Goal: Transaction & Acquisition: Purchase product/service

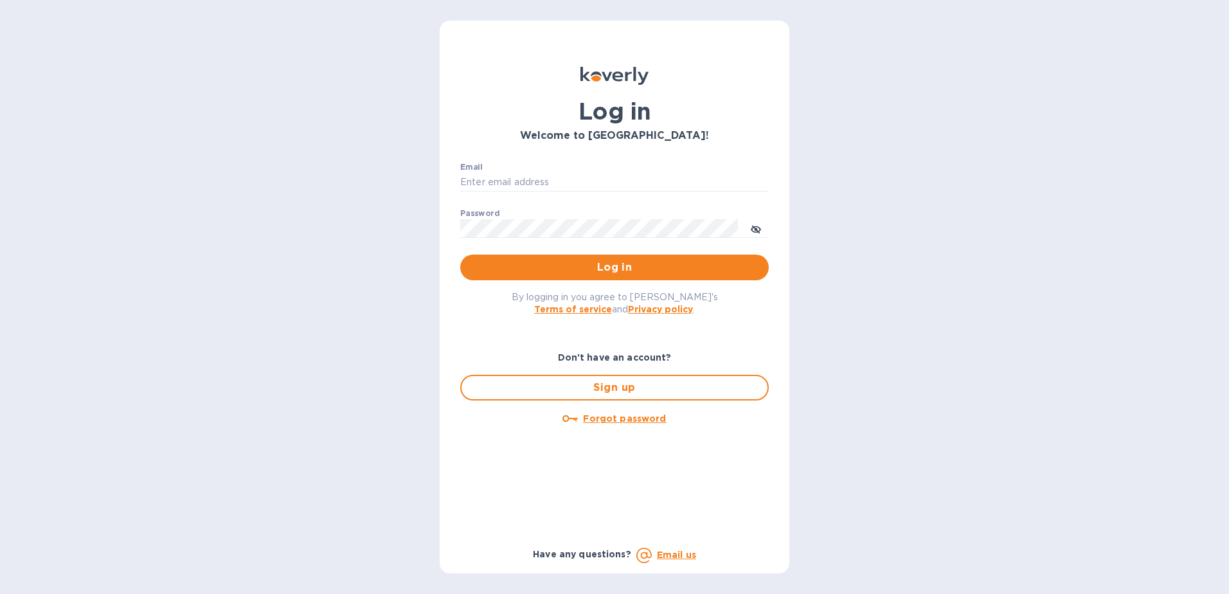
type input "[EMAIL_ADDRESS][DOMAIN_NAME]"
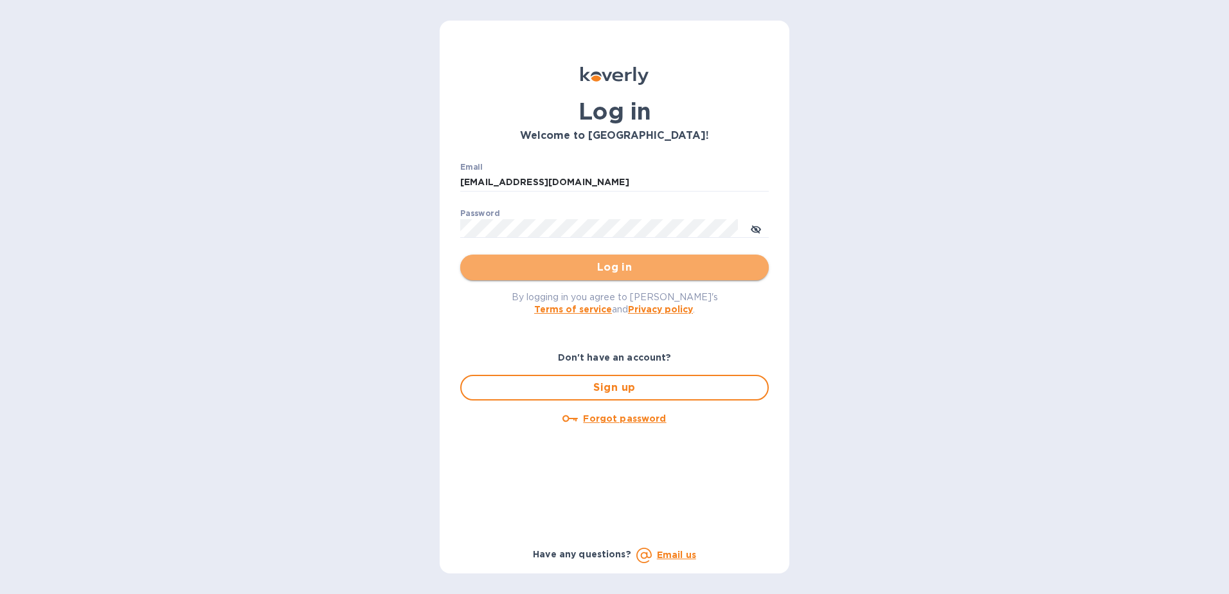
click at [631, 266] on span "Log in" at bounding box center [615, 267] width 288 height 15
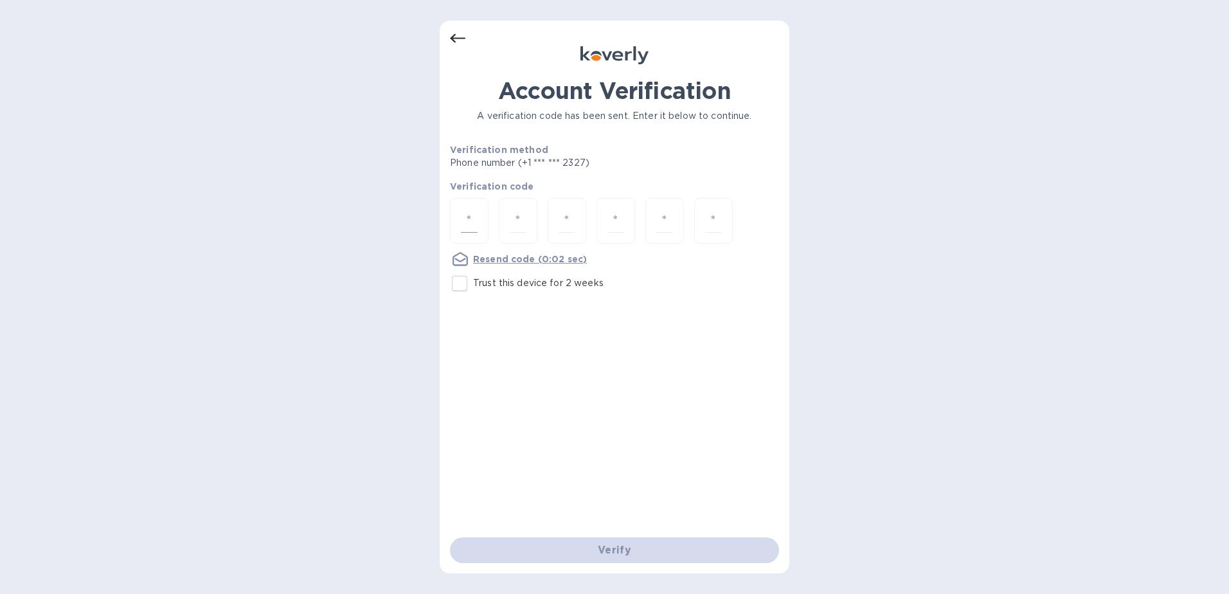
click at [459, 218] on div at bounding box center [469, 221] width 39 height 46
type input "8"
type input "9"
type input "1"
type input "6"
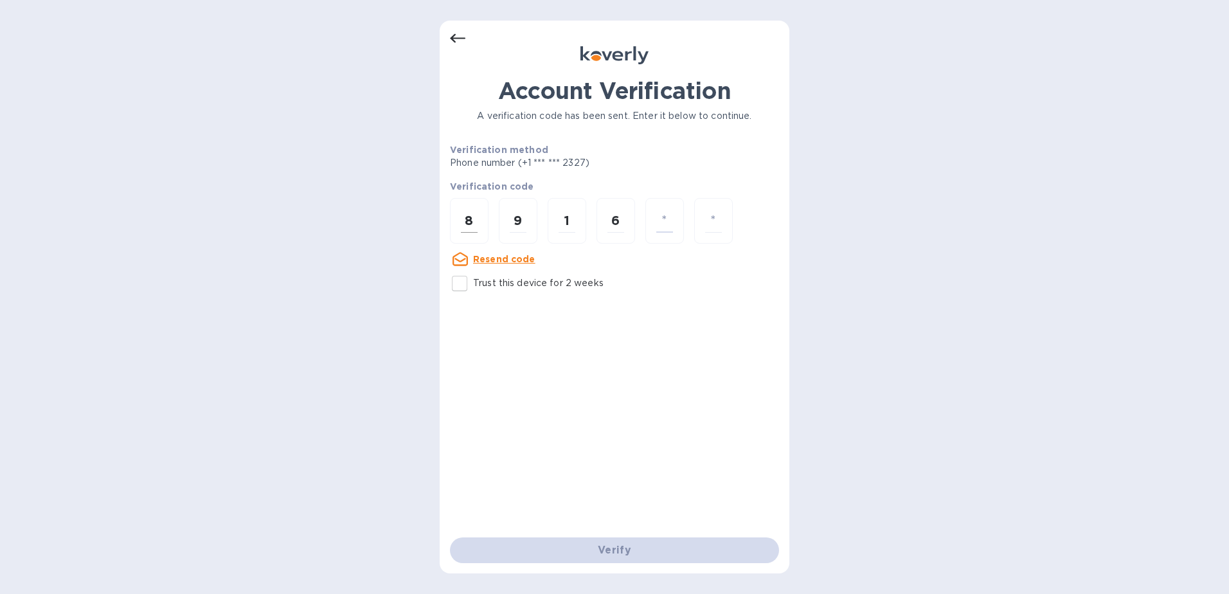
type input "3"
type input "5"
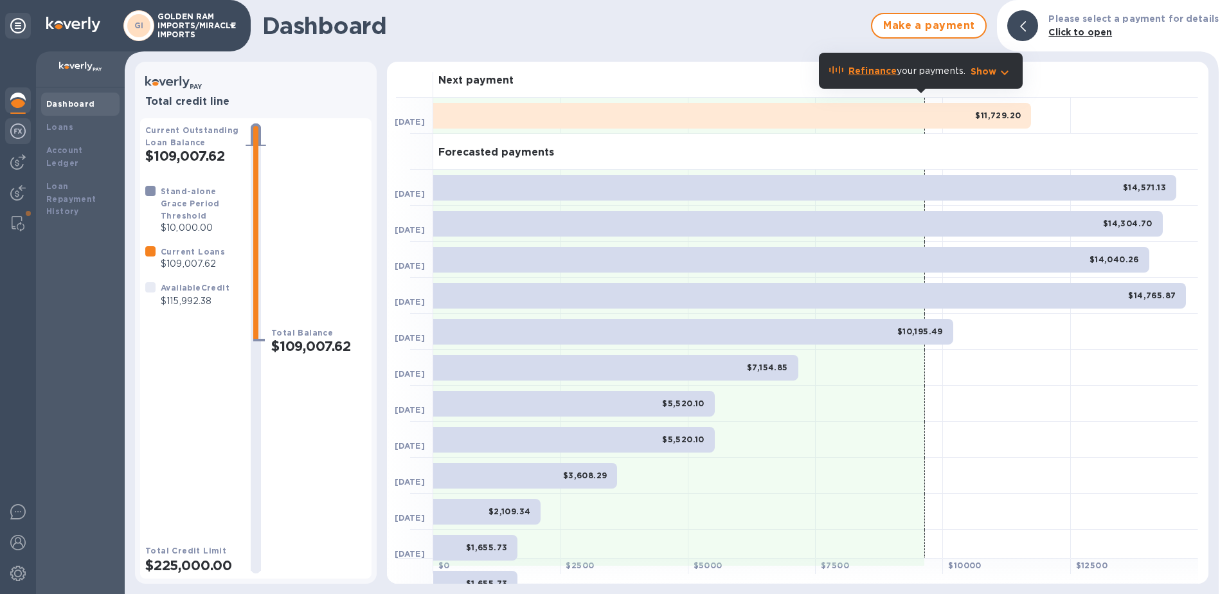
click at [19, 126] on img at bounding box center [17, 130] width 15 height 15
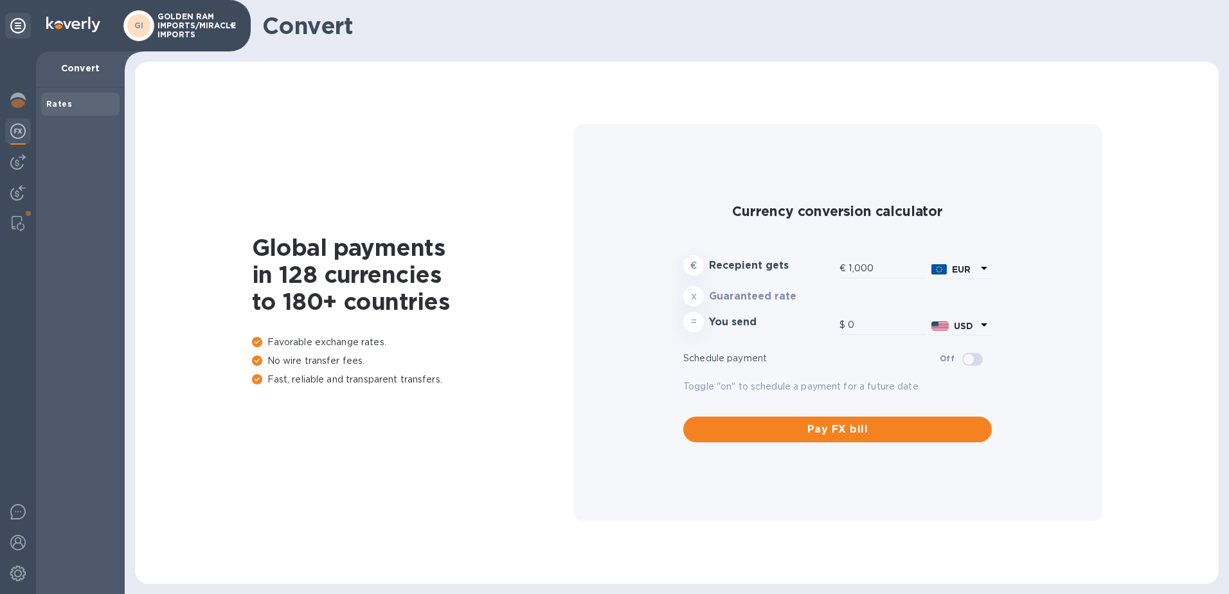
type input "1,181.81"
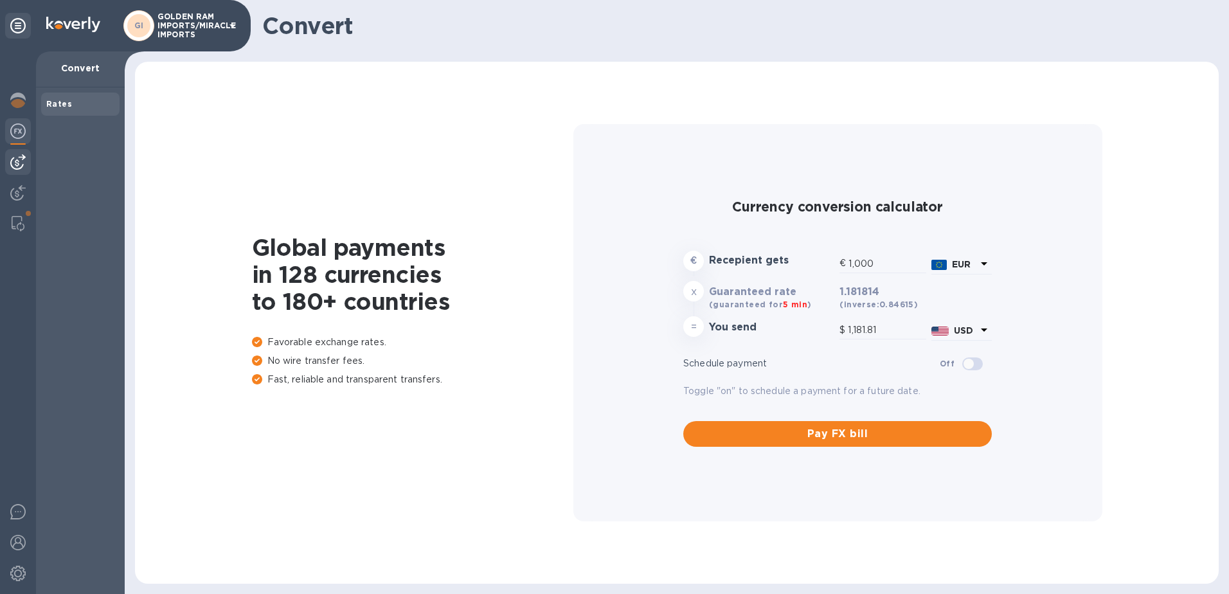
click at [24, 161] on img at bounding box center [17, 161] width 15 height 15
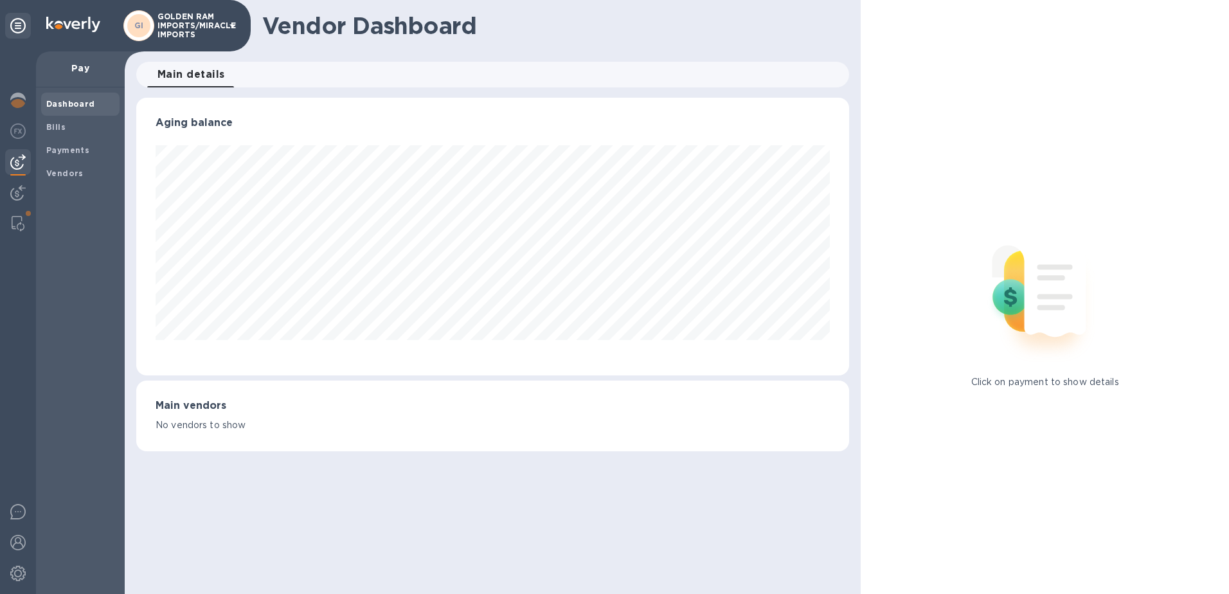
scroll to position [642702, 642272]
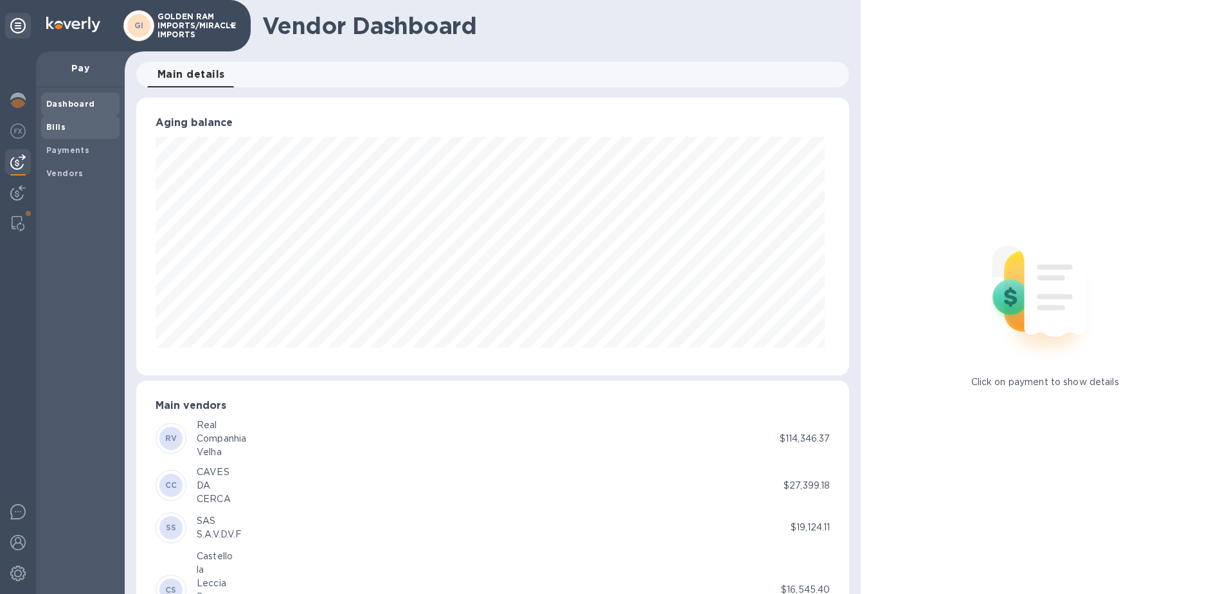
drag, startPoint x: 73, startPoint y: 120, endPoint x: 61, endPoint y: 122, distance: 11.6
click at [68, 121] on span "Bills" at bounding box center [80, 127] width 68 height 13
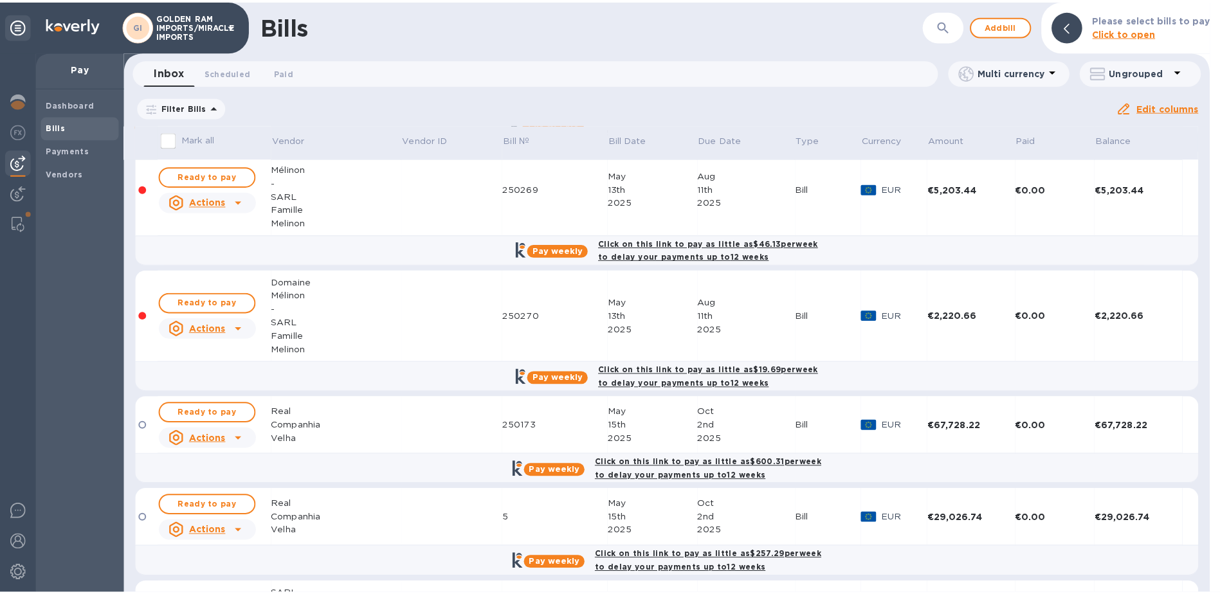
scroll to position [102, 0]
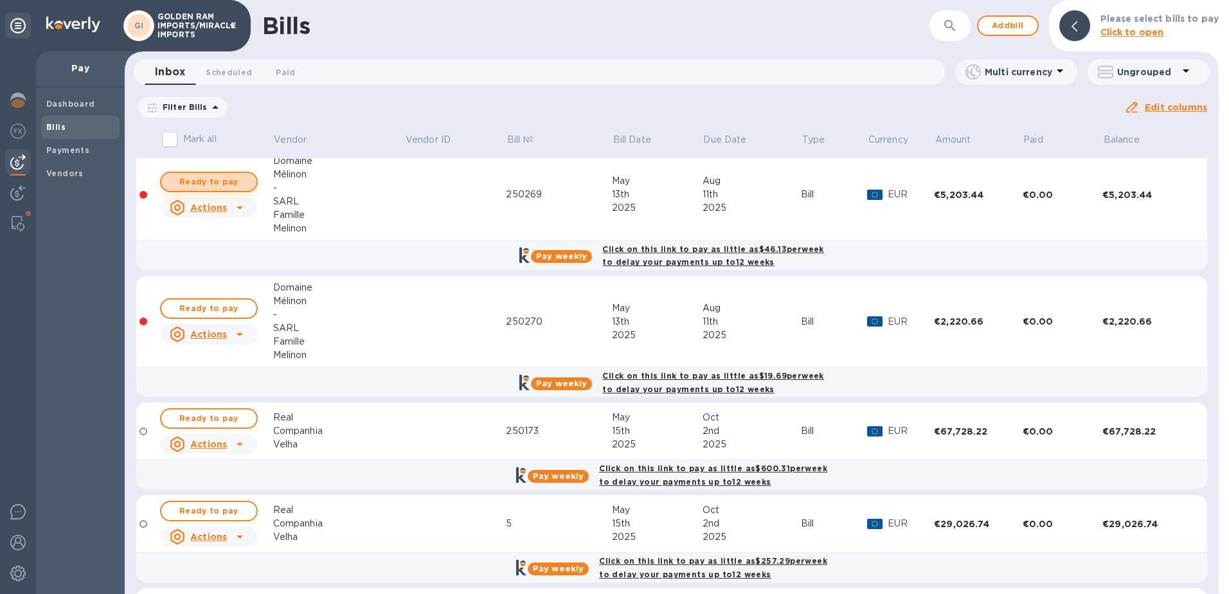
click at [218, 177] on span "Ready to pay" at bounding box center [209, 181] width 75 height 15
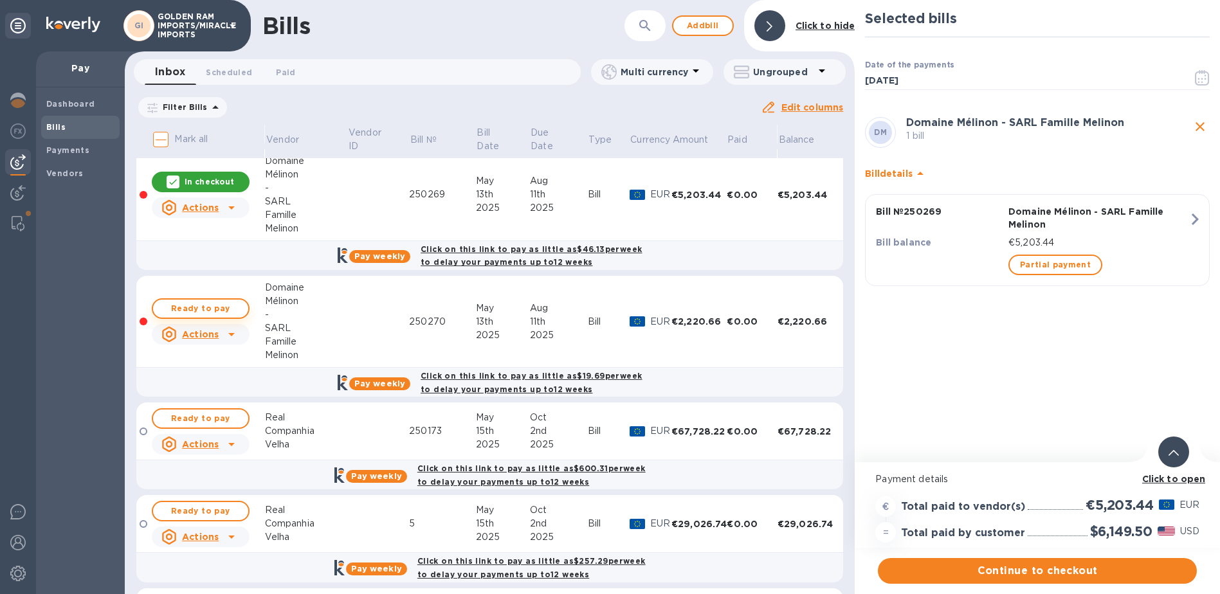
click at [214, 303] on span "Ready to pay" at bounding box center [200, 308] width 75 height 15
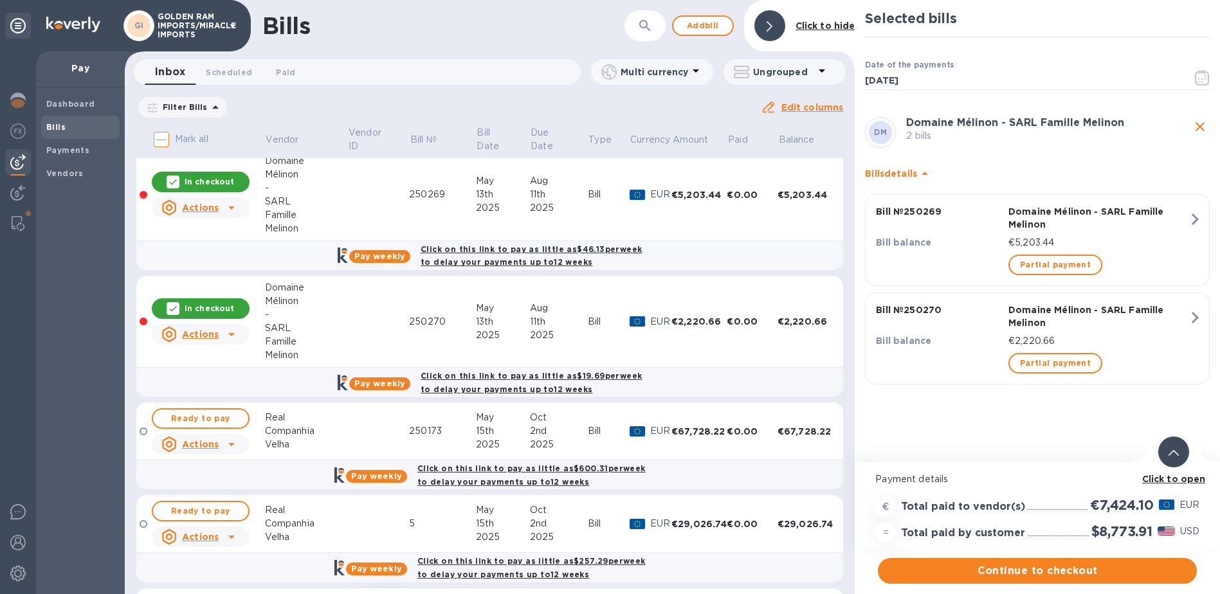
scroll to position [10, 0]
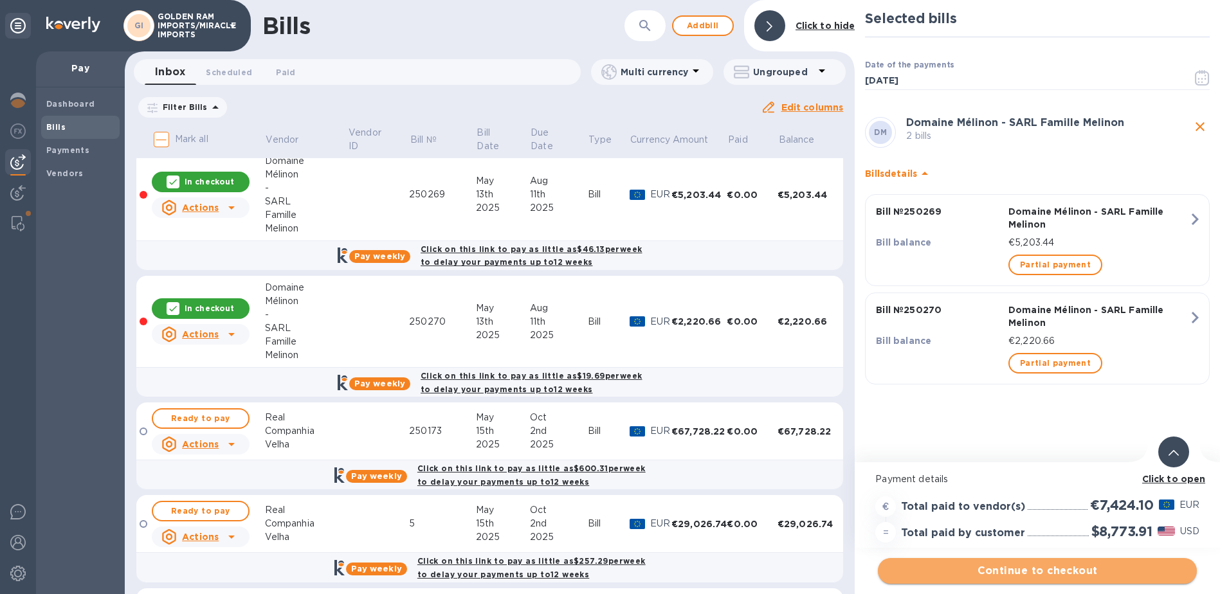
click at [1065, 563] on span "Continue to checkout" at bounding box center [1037, 570] width 298 height 15
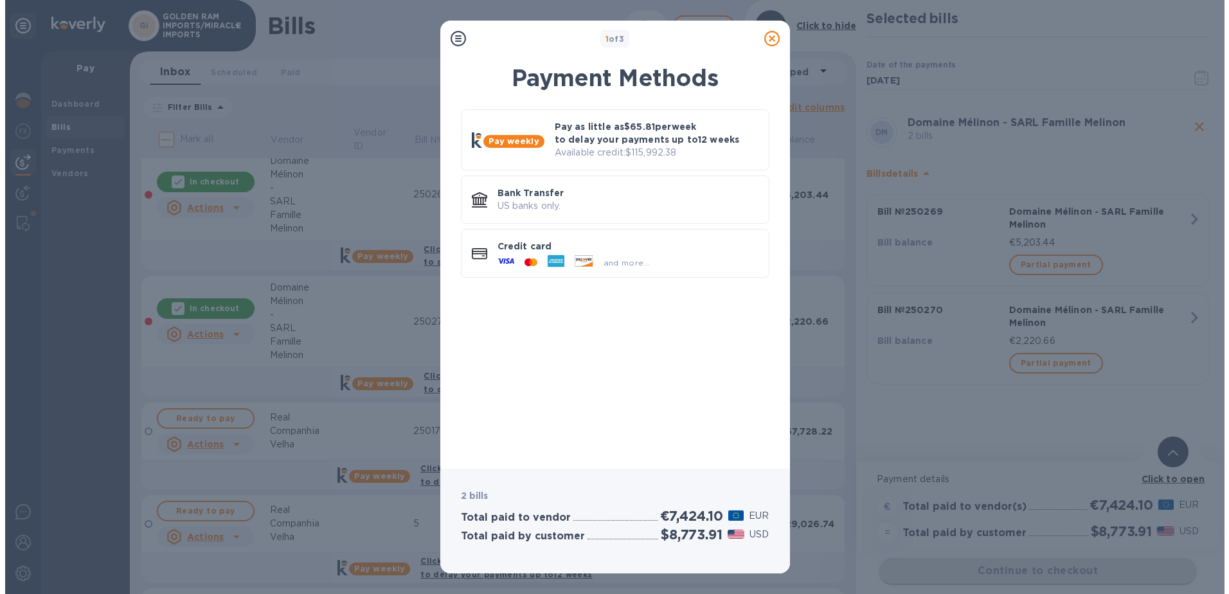
scroll to position [0, 0]
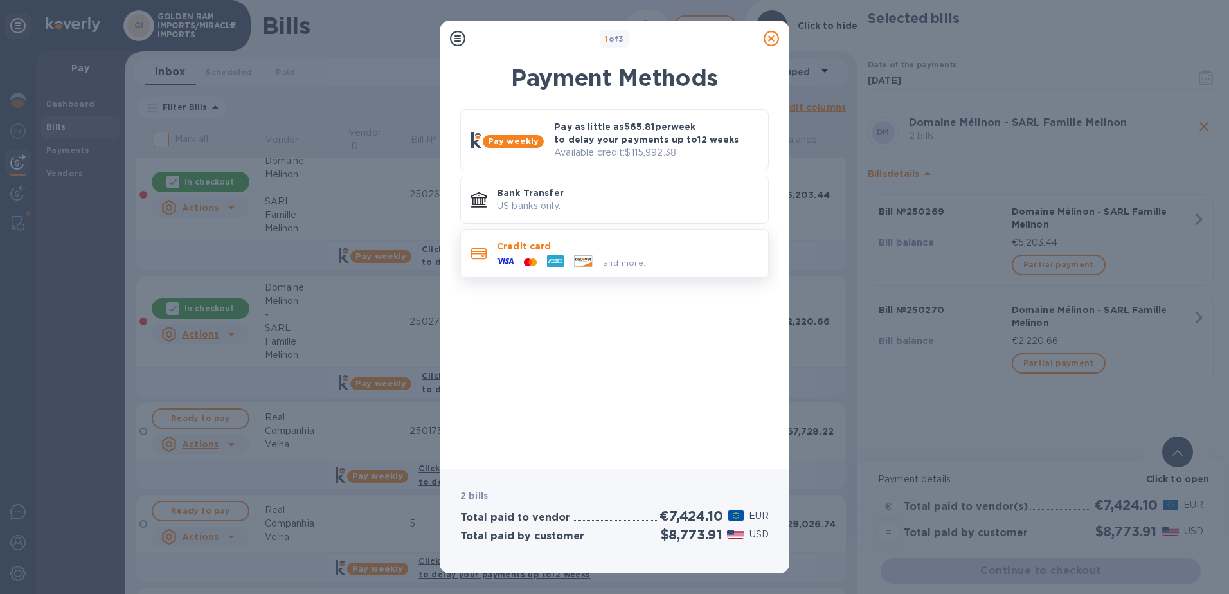
click at [582, 248] on p "Credit card" at bounding box center [627, 246] width 261 height 13
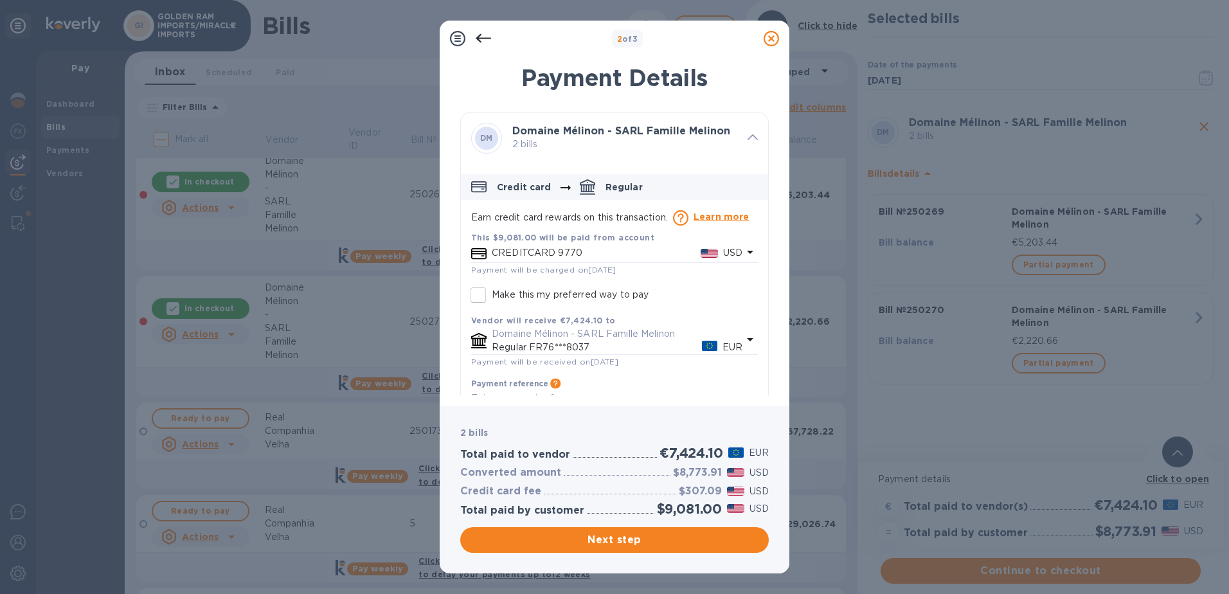
click at [748, 250] on icon "default-method" at bounding box center [750, 251] width 15 height 15
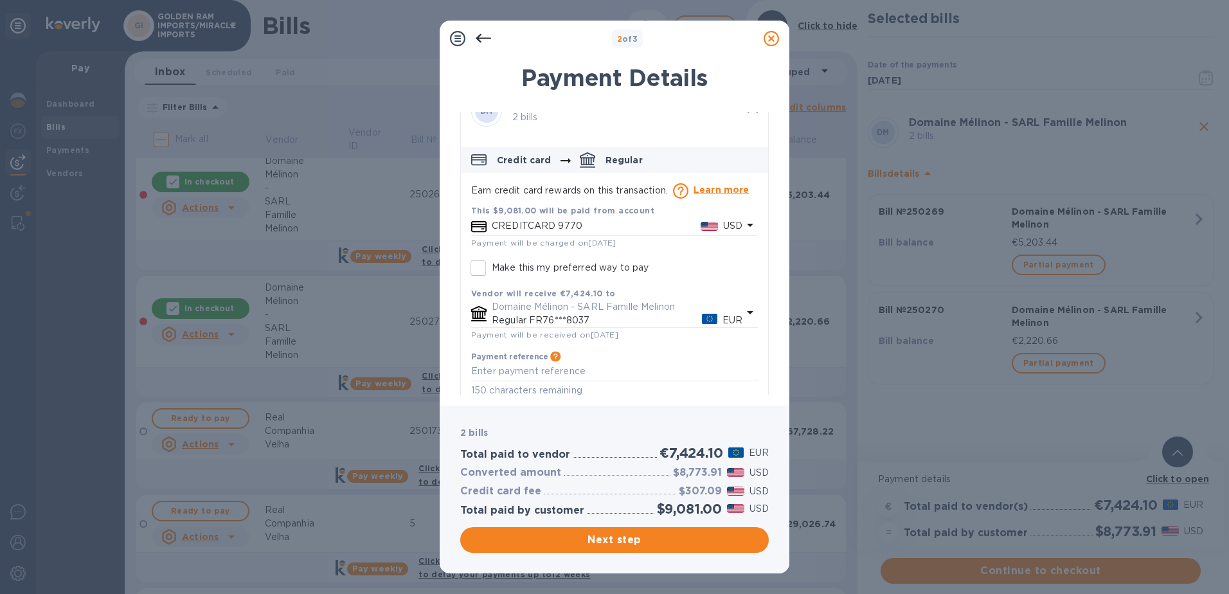
scroll to position [10, 0]
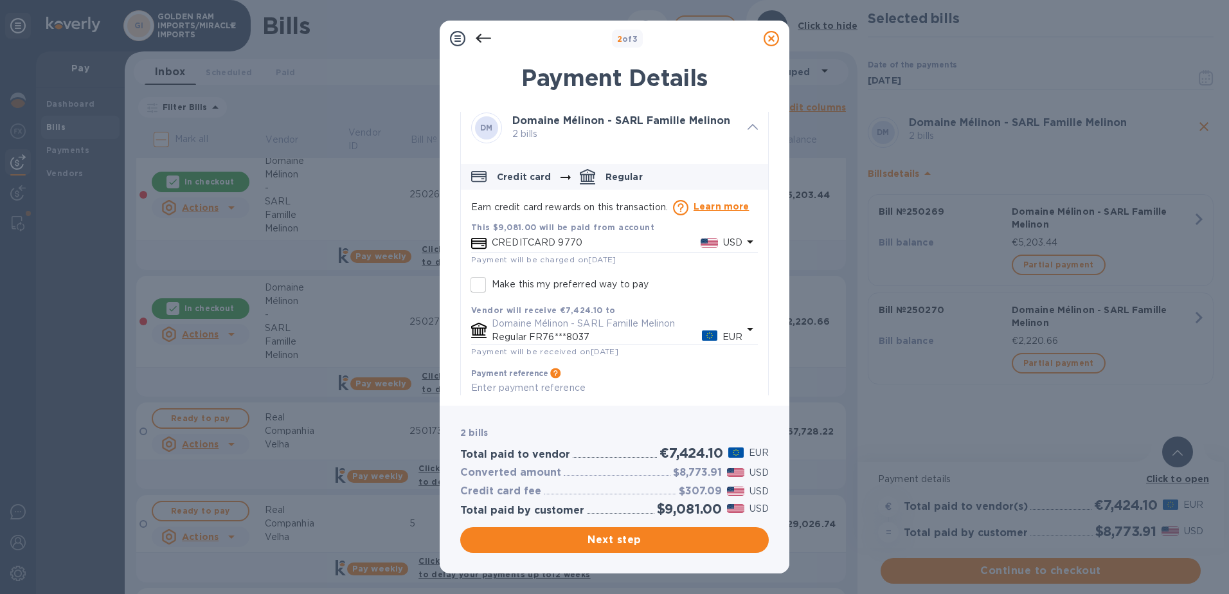
click at [743, 240] on icon "default-method" at bounding box center [750, 241] width 15 height 15
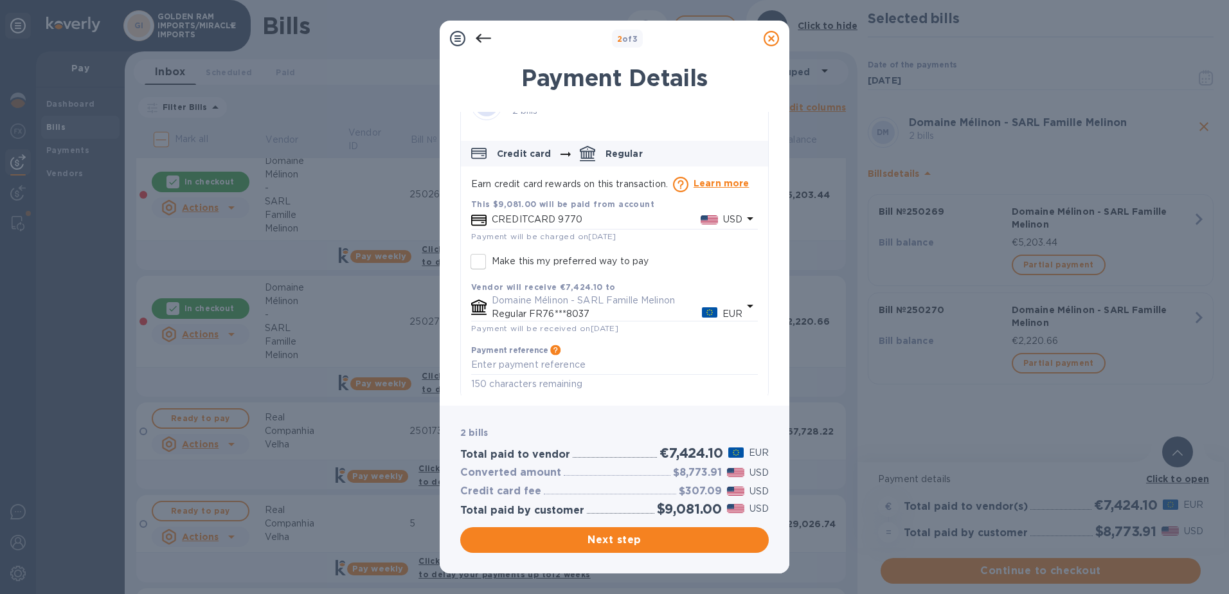
scroll to position [35, 0]
click at [729, 214] on p "USD" at bounding box center [732, 218] width 19 height 14
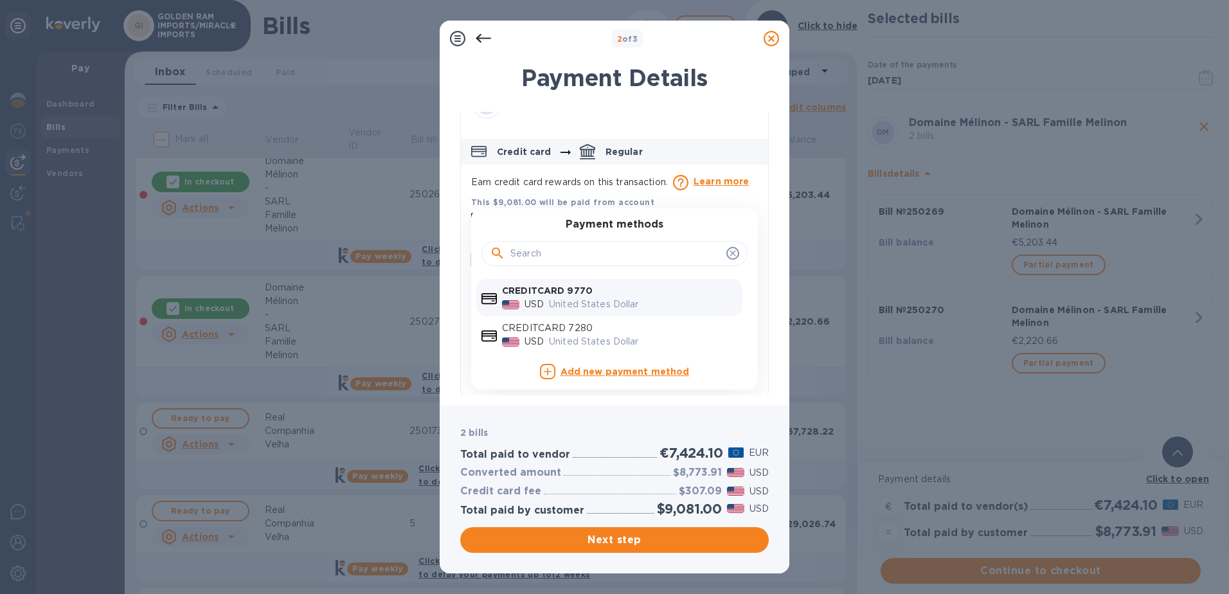
click at [644, 374] on b "Add new payment method" at bounding box center [625, 371] width 129 height 10
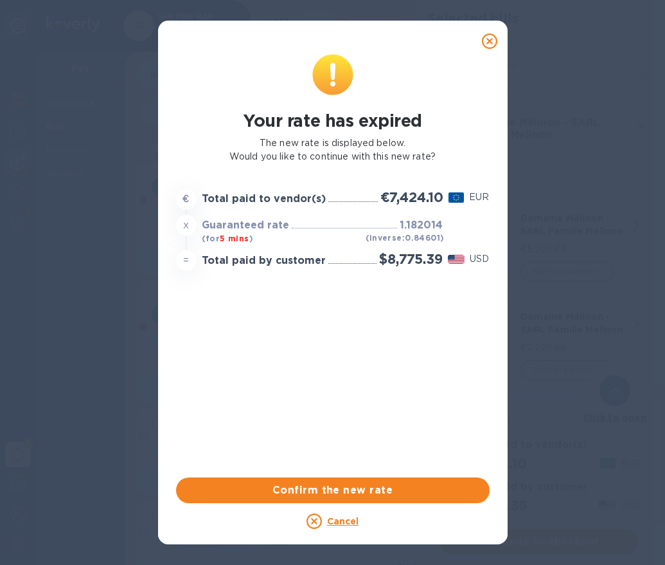
click at [307, 336] on div "Your rate has expired The new rate is displayed below. Would you like to contin…" at bounding box center [333, 262] width 319 height 423
click at [348, 491] on span "Confirm the new rate" at bounding box center [332, 489] width 293 height 15
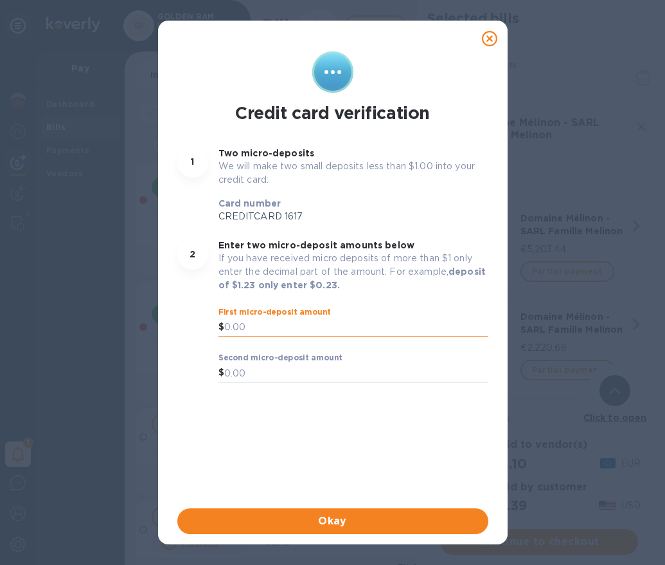
click at [284, 326] on input "text" at bounding box center [356, 327] width 264 height 19
type input "0.47"
click at [260, 374] on input "text" at bounding box center [356, 372] width 264 height 19
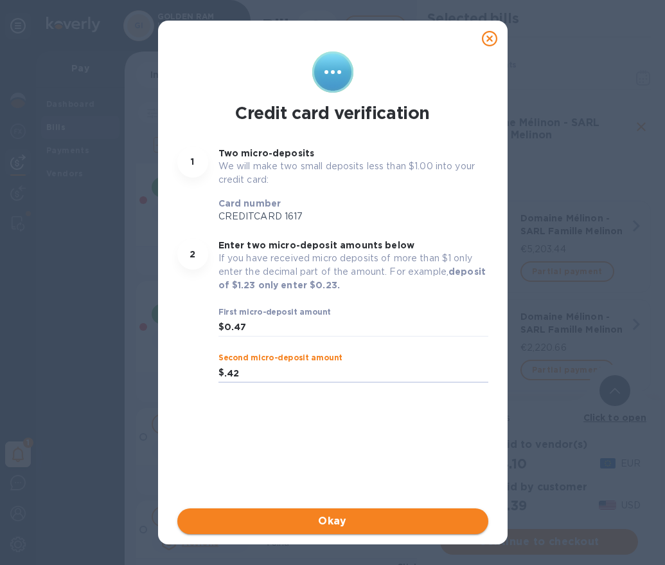
type input "0.42"
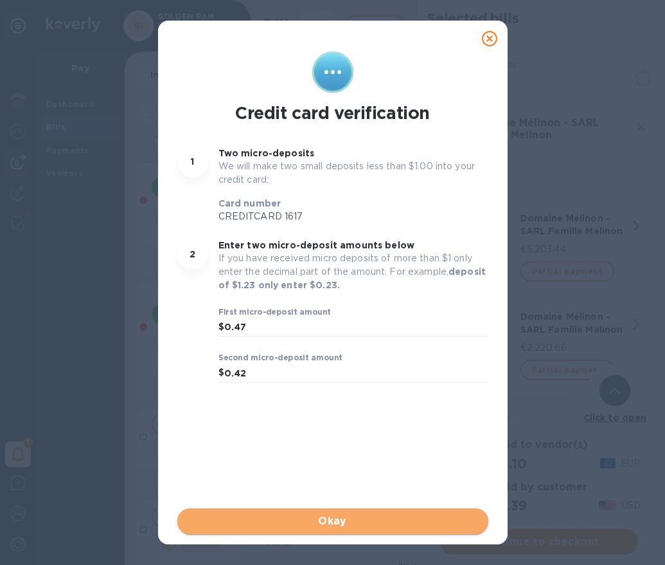
click at [334, 520] on span "Okay" at bounding box center [333, 520] width 291 height 15
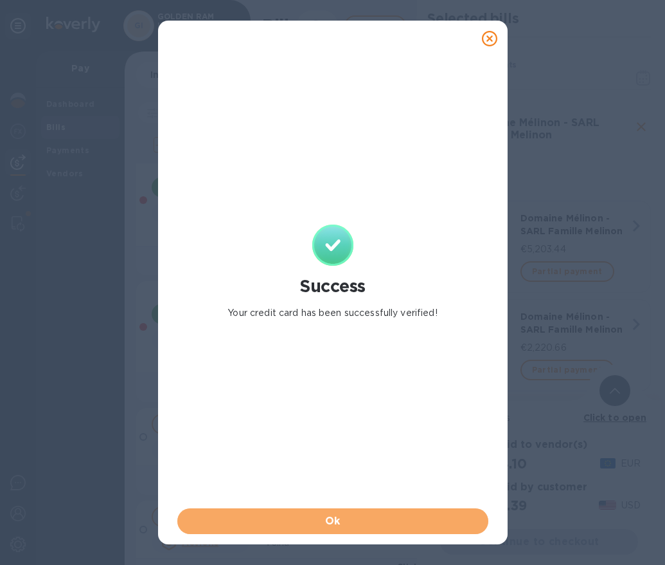
click at [334, 520] on span "Ok" at bounding box center [333, 520] width 291 height 15
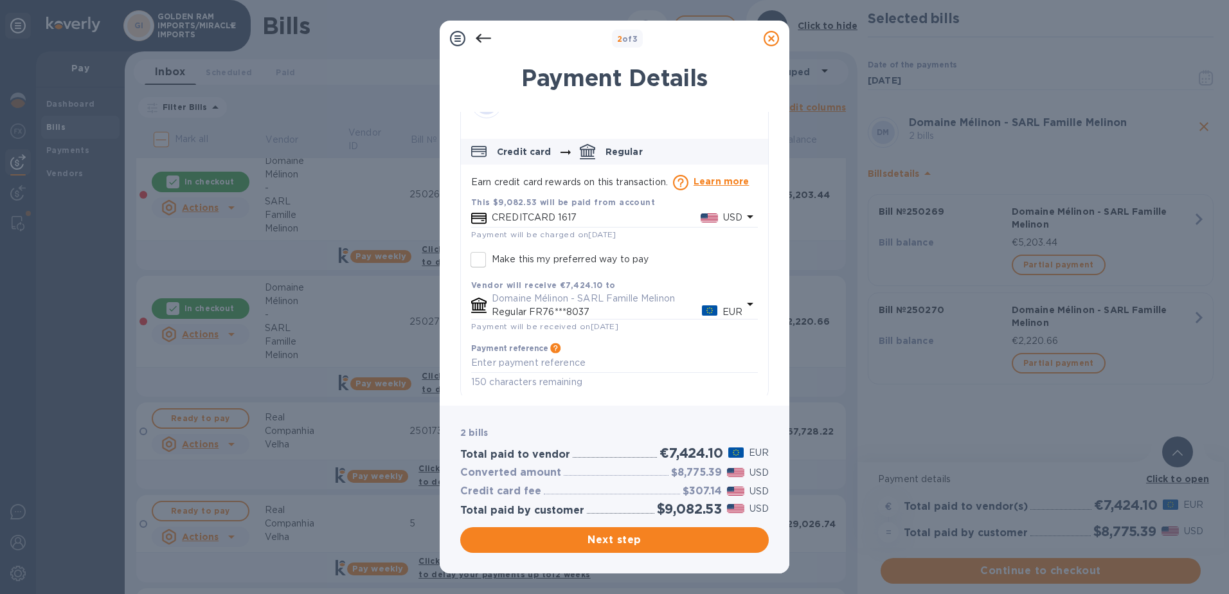
scroll to position [41, 0]
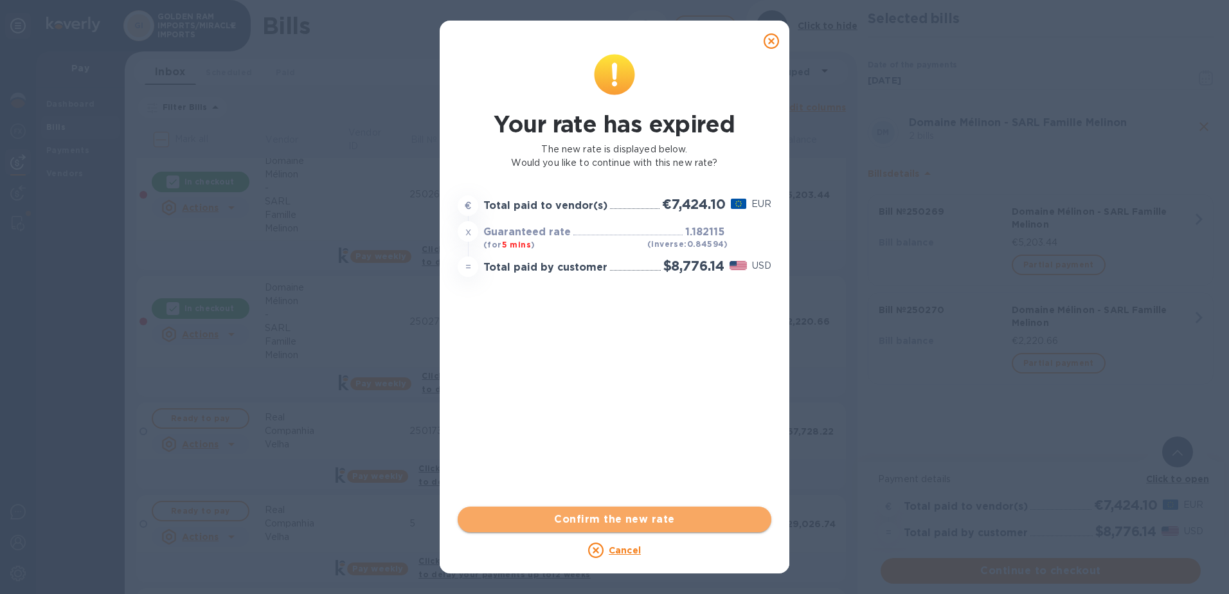
click at [682, 515] on span "Confirm the new rate" at bounding box center [614, 519] width 293 height 15
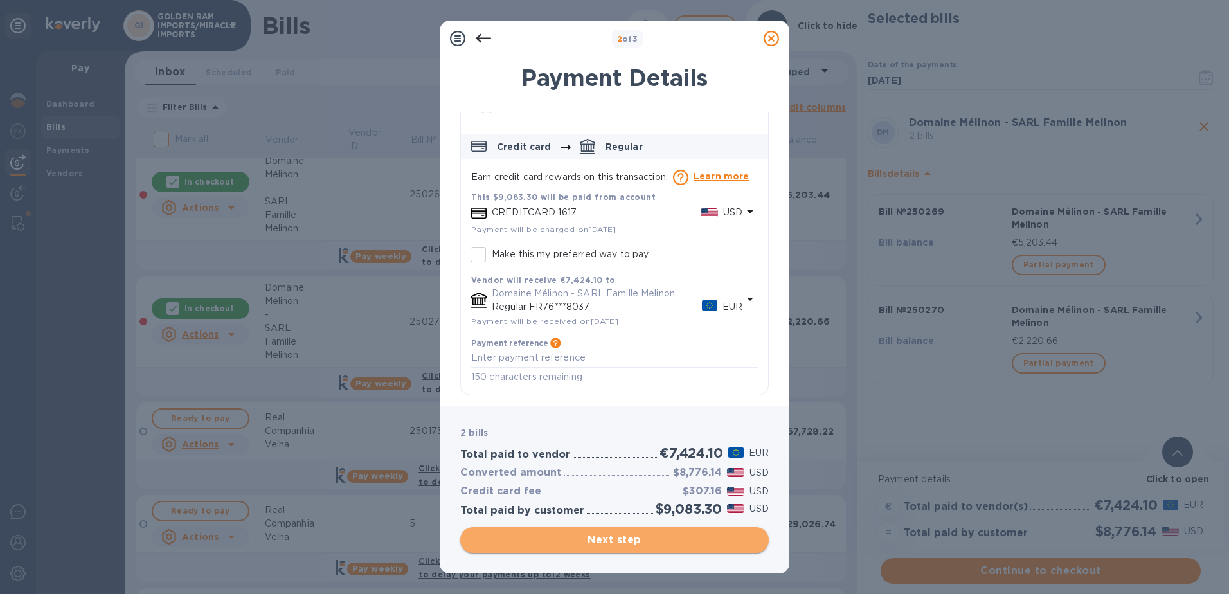
click at [613, 539] on span "Next step" at bounding box center [615, 539] width 288 height 15
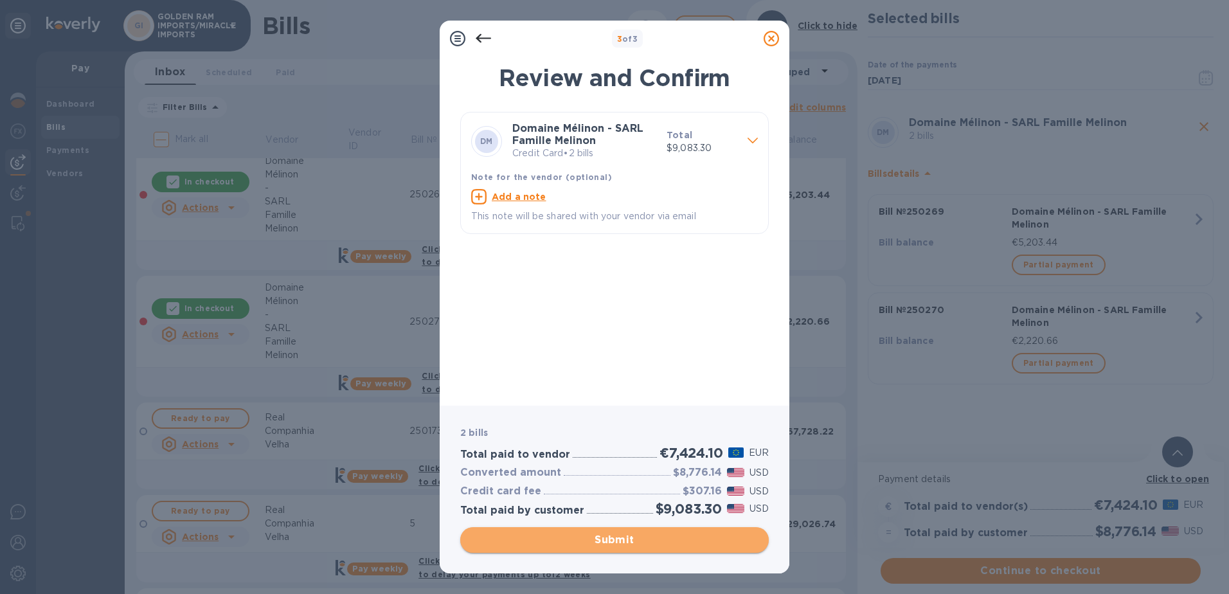
click at [613, 539] on span "Submit" at bounding box center [615, 539] width 288 height 15
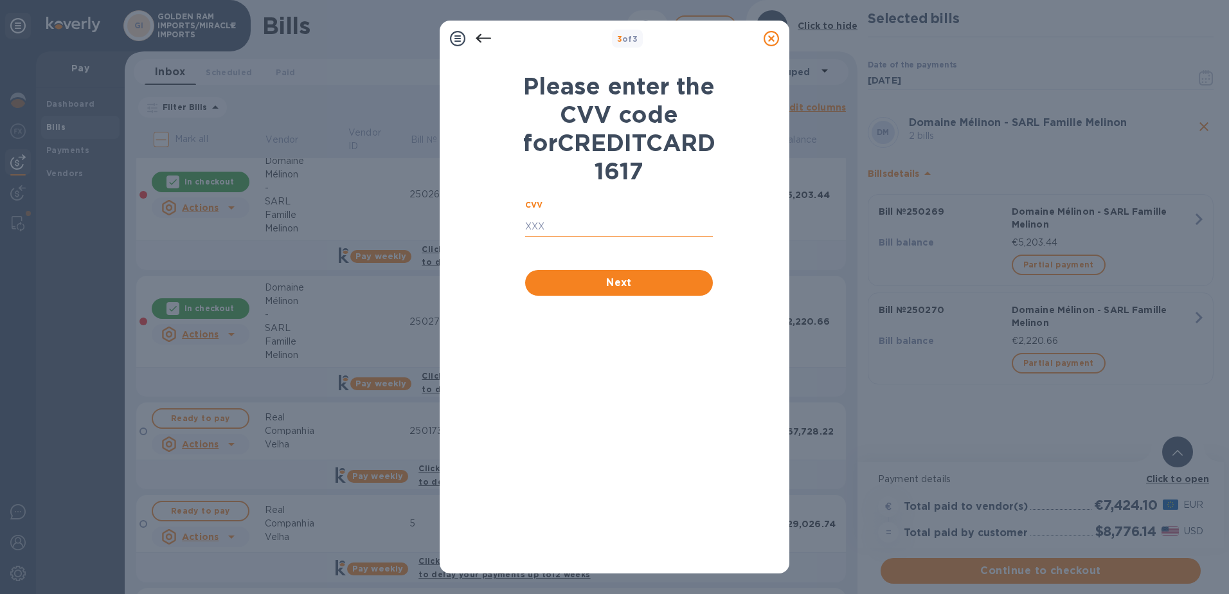
click at [617, 237] on input "text" at bounding box center [619, 226] width 188 height 19
type input "441"
click at [617, 291] on span "Next" at bounding box center [619, 282] width 167 height 15
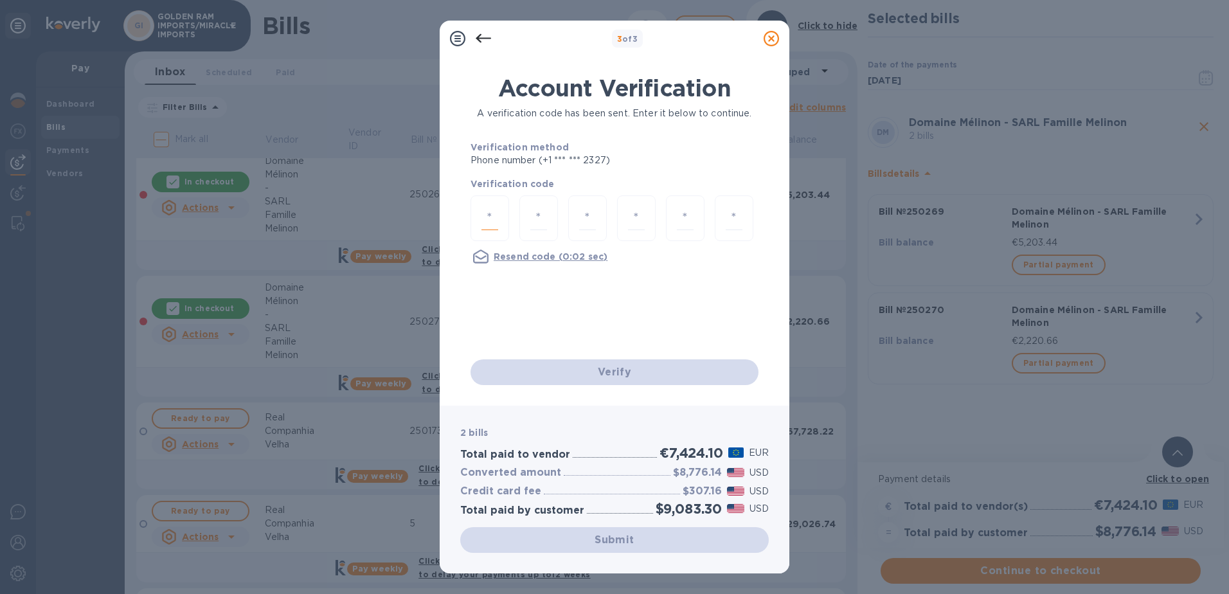
click at [482, 220] on input "number" at bounding box center [490, 218] width 17 height 24
type input "4"
type input "0"
type input "9"
type input "7"
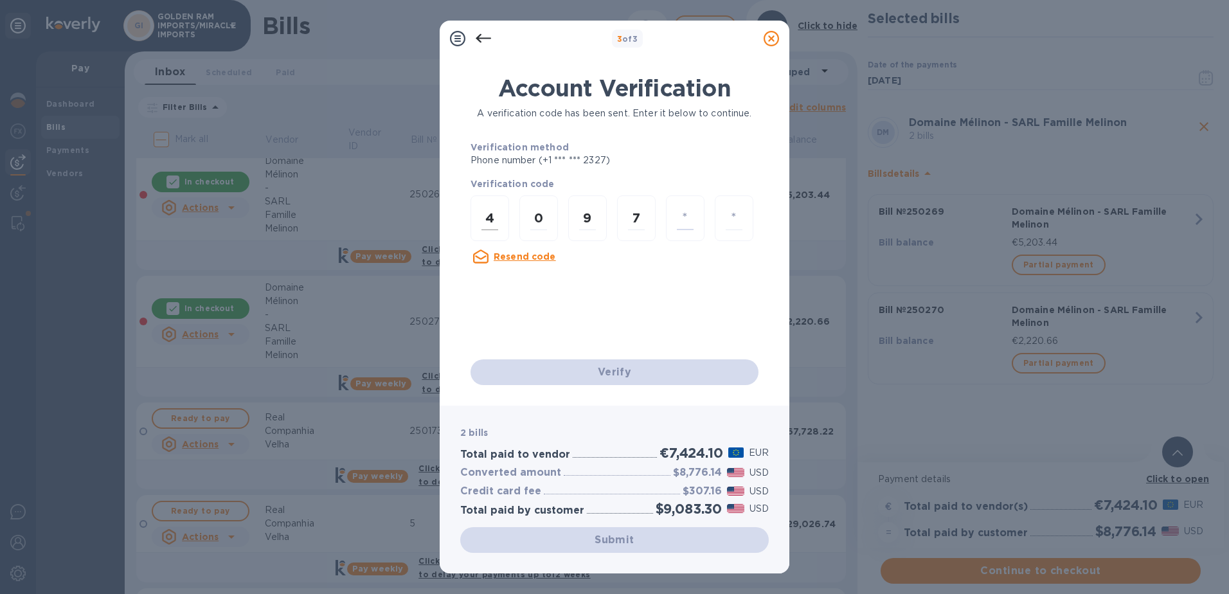
type input "4"
type input "6"
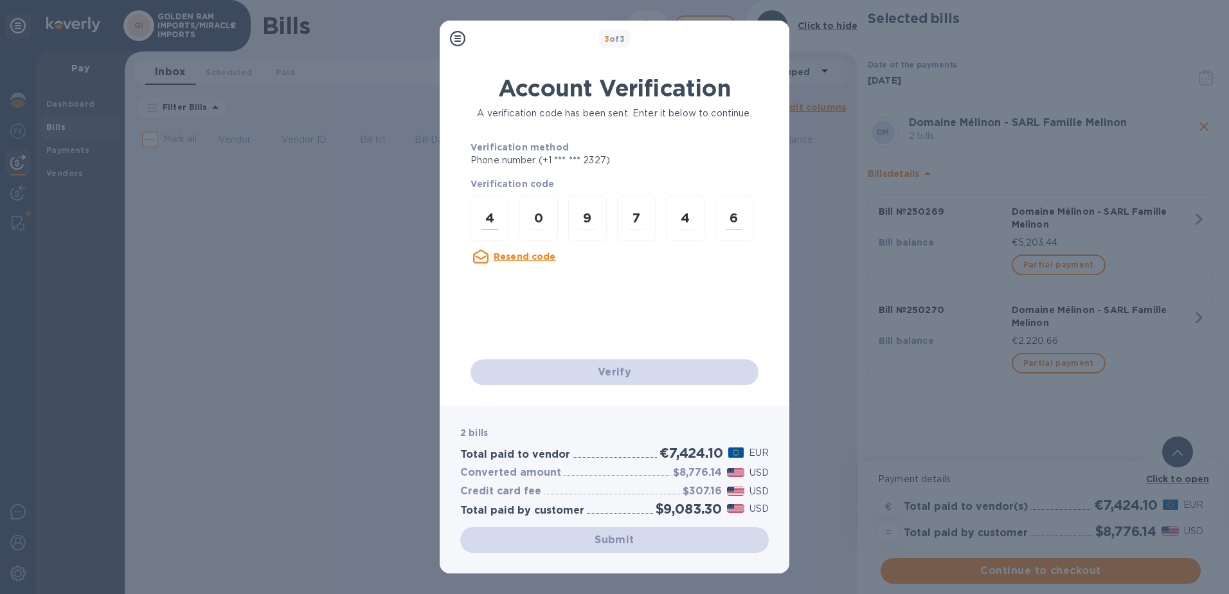
scroll to position [0, 0]
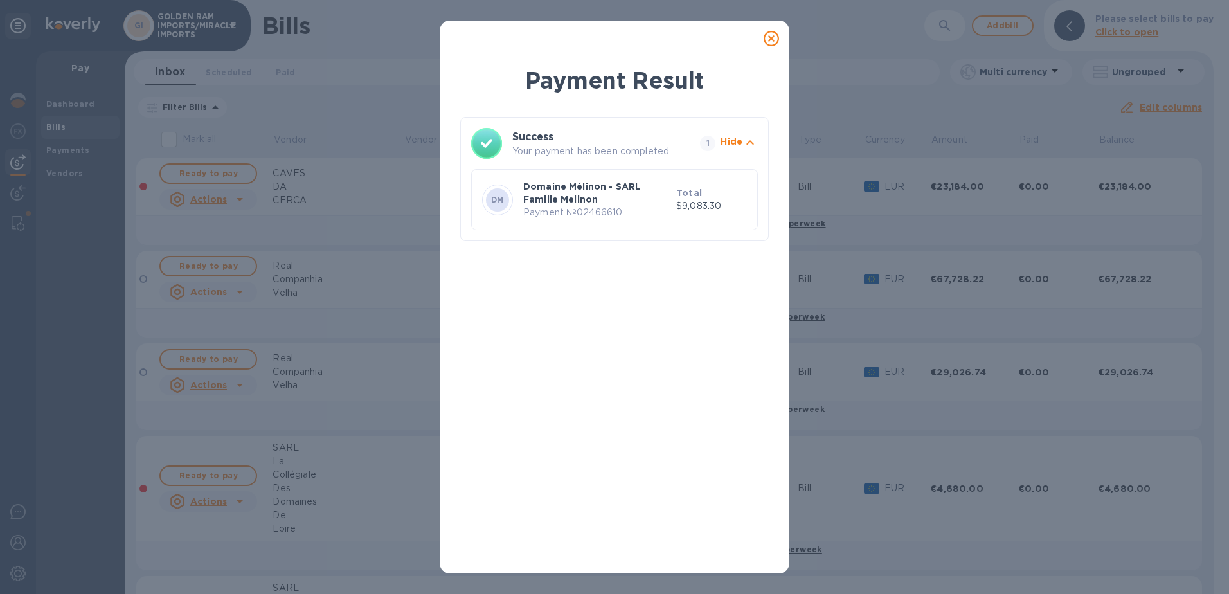
click at [768, 41] on icon at bounding box center [771, 38] width 15 height 15
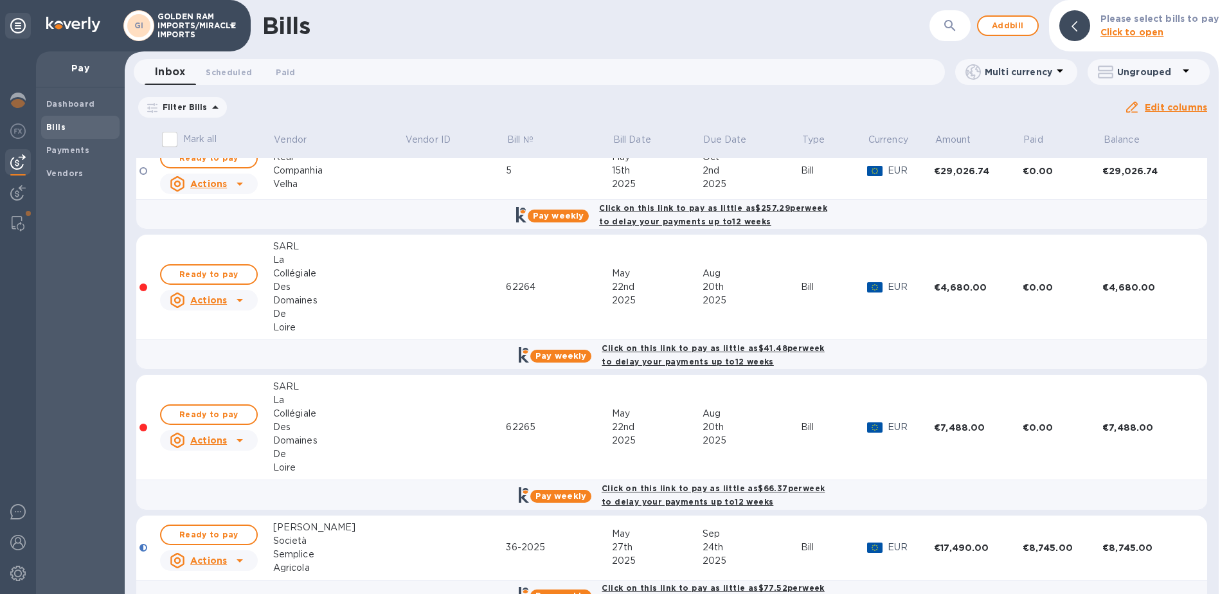
scroll to position [230, 0]
